Goal: Task Accomplishment & Management: Use online tool/utility

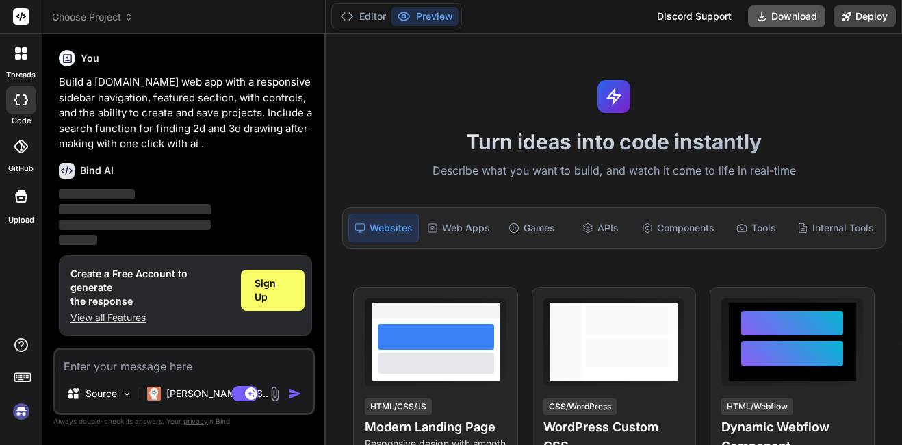
click at [798, 17] on button "Download" at bounding box center [786, 16] width 77 height 22
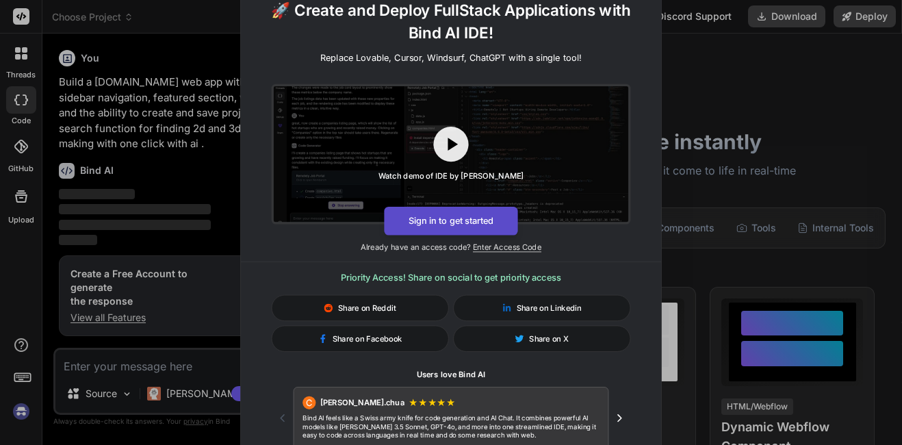
click at [457, 214] on button "Sign in to get started" at bounding box center [450, 220] width 133 height 29
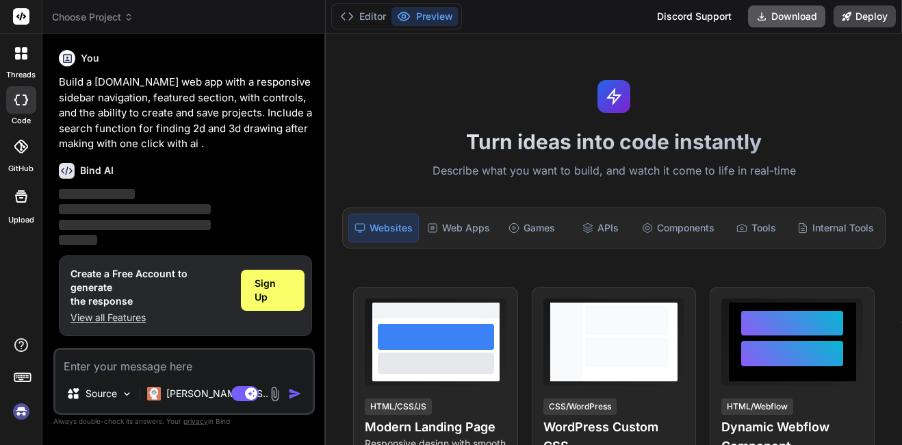
click at [813, 16] on button "Download" at bounding box center [786, 16] width 77 height 22
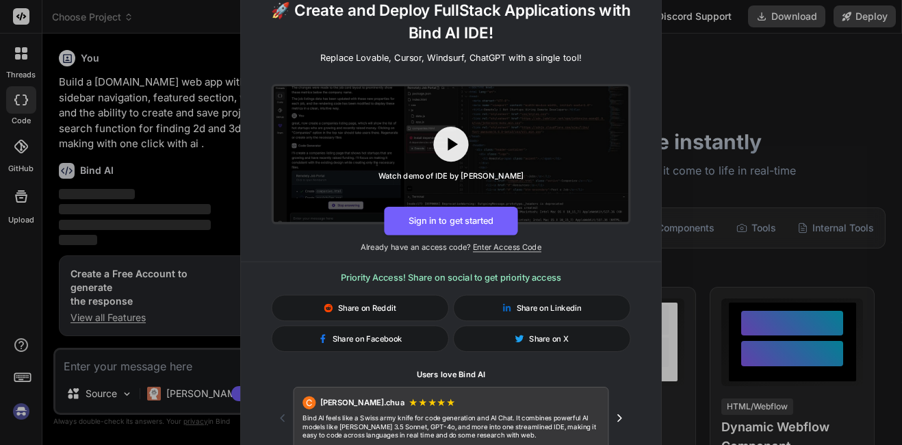
click at [696, 64] on div "🚀 Create and Deploy FullStack Applications with Bind AI IDE! Replace Lovable, C…" at bounding box center [451, 222] width 902 height 445
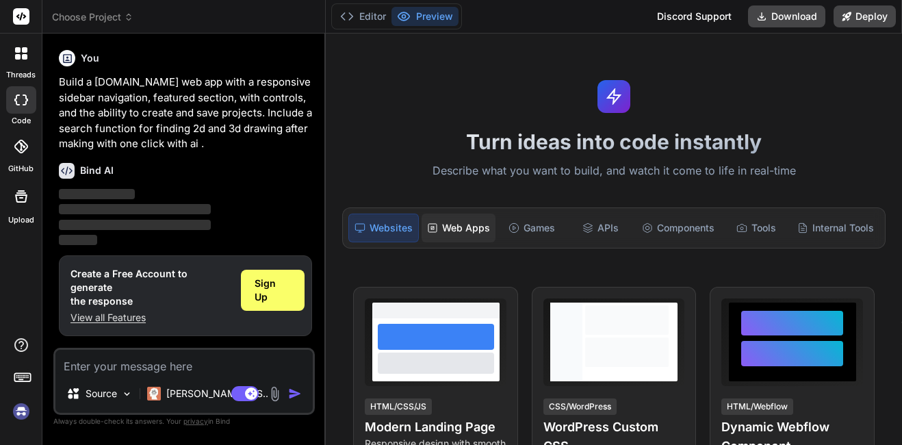
click at [465, 233] on div "Web Apps" at bounding box center [459, 228] width 74 height 29
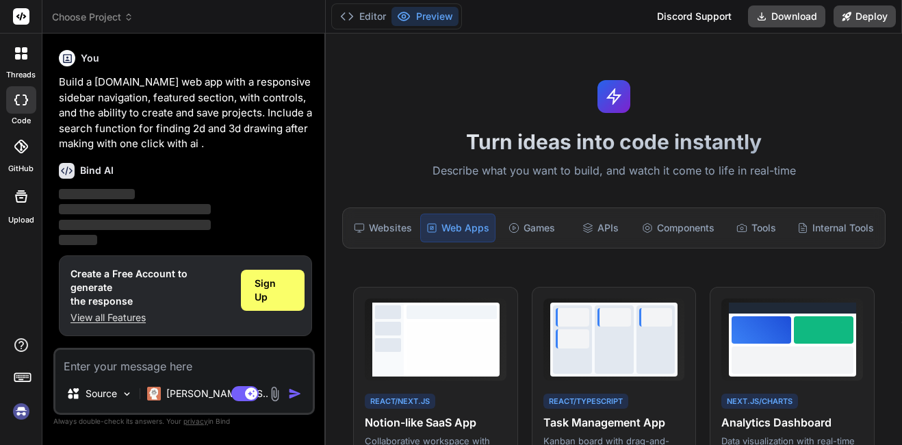
click at [128, 311] on p "View all Features" at bounding box center [149, 318] width 159 height 14
type textarea "x"
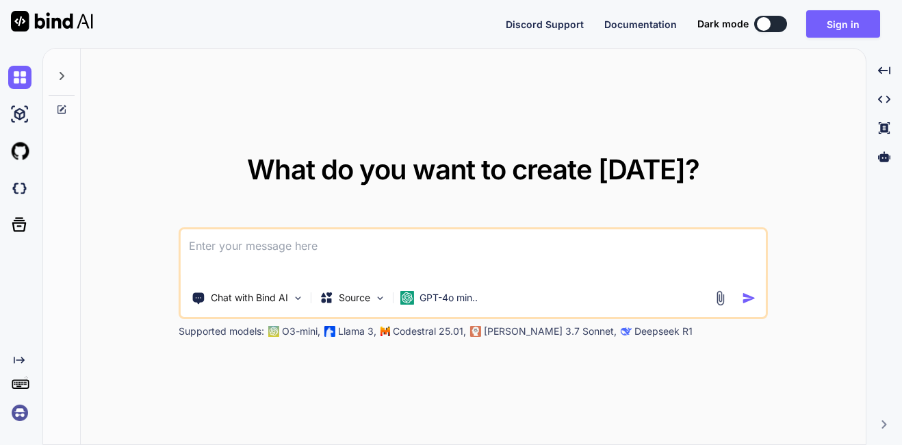
paste textarea
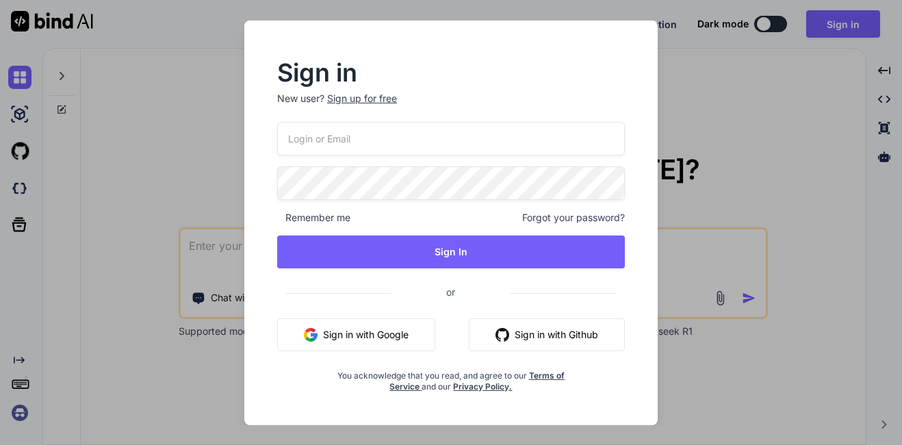
click at [407, 336] on button "Sign in with Google" at bounding box center [356, 334] width 158 height 33
